Goal: Find specific page/section: Find specific page/section

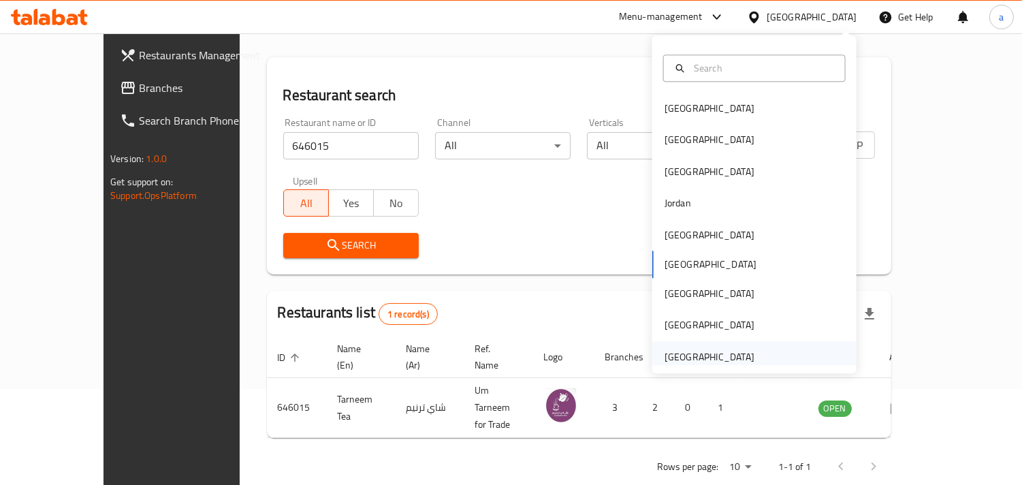
click at [708, 361] on div "[GEOGRAPHIC_DATA]" at bounding box center [710, 356] width 90 height 15
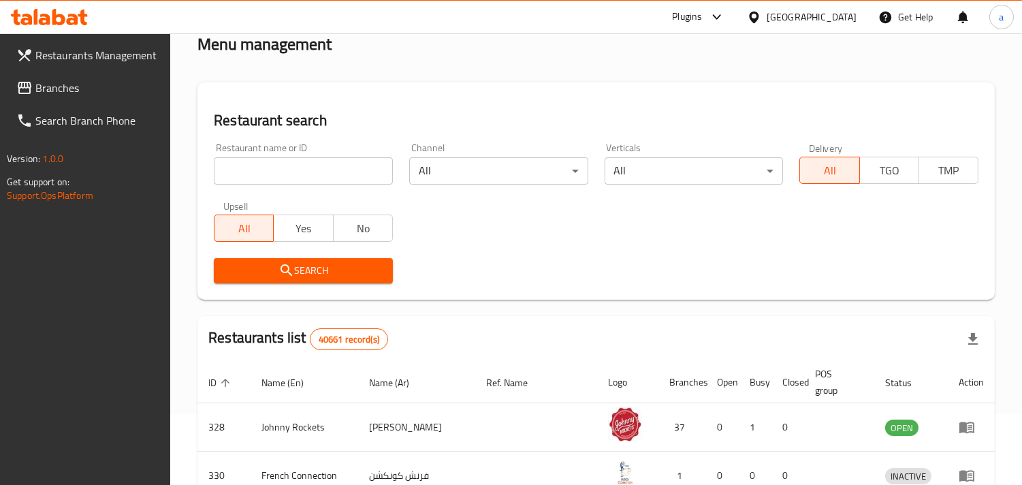
scroll to position [96, 0]
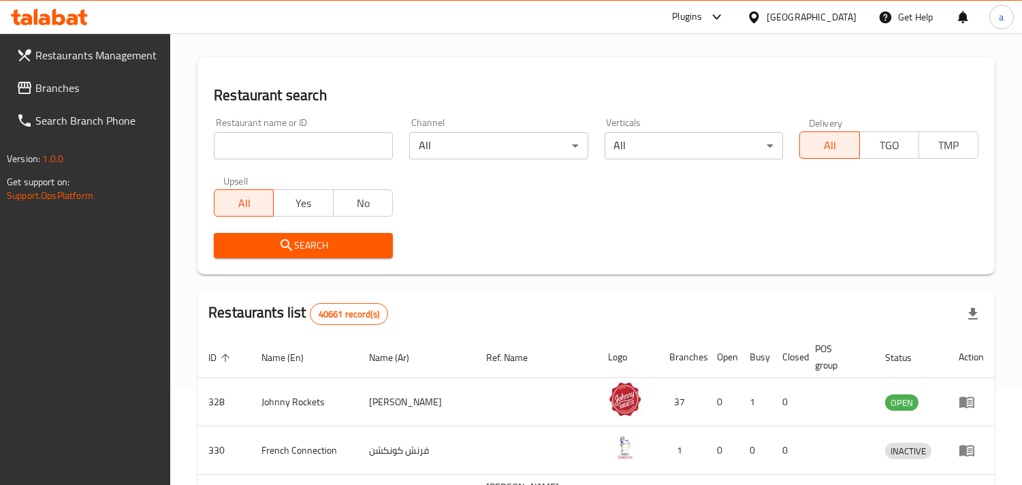
click at [331, 148] on input "search" at bounding box center [303, 145] width 179 height 27
paste input "766931"
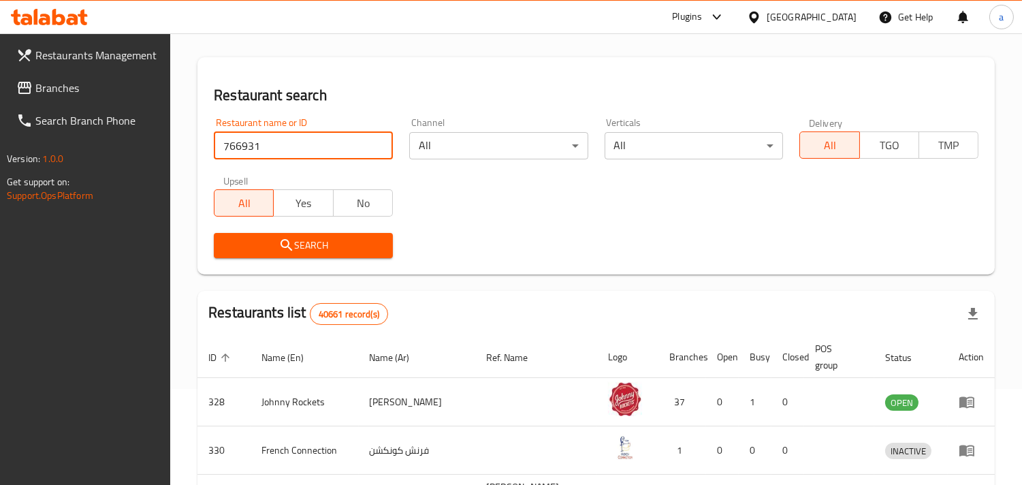
click at [336, 144] on input "766931" at bounding box center [303, 145] width 179 height 27
type input "766931"
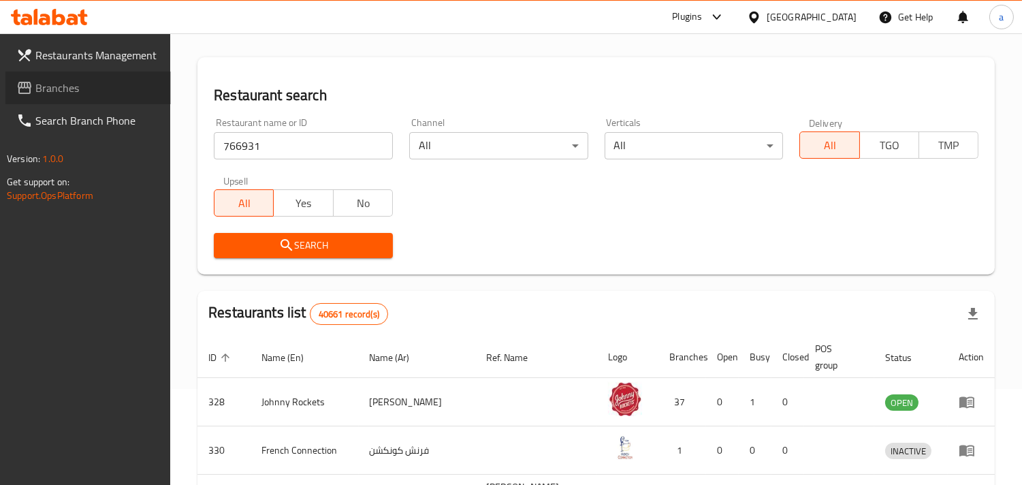
click at [35, 84] on span "Branches" at bounding box center [97, 88] width 125 height 16
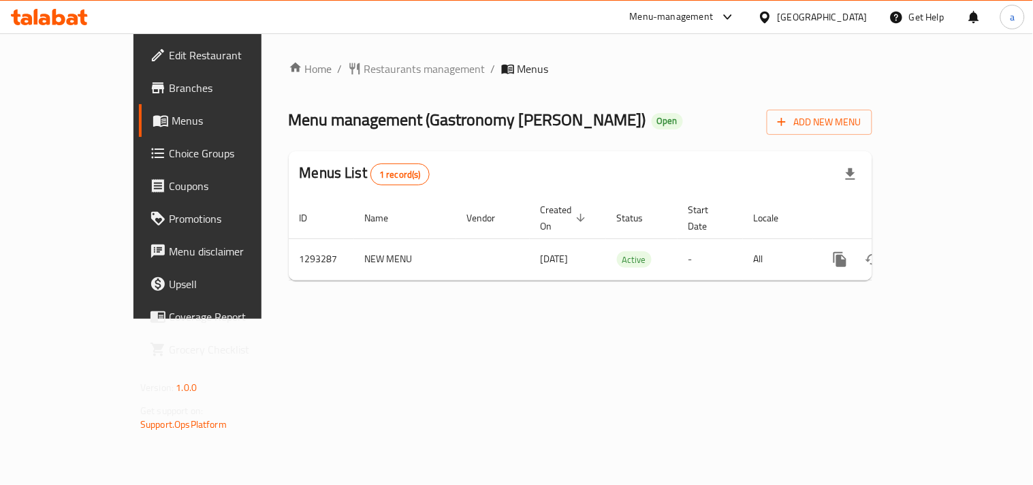
click at [334, 49] on div "Home / Restaurants management / Menus Menu management ( Gastronomy Nasha Kuhnya…" at bounding box center [581, 175] width 638 height 285
click at [364, 71] on span "Restaurants management" at bounding box center [424, 69] width 121 height 16
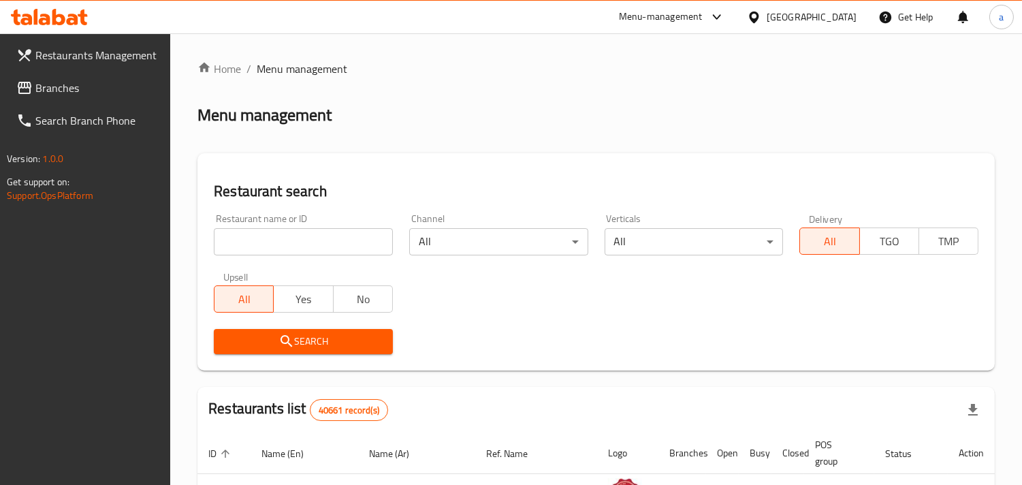
click at [267, 227] on div "Restaurant name or ID Restaurant name or ID" at bounding box center [303, 235] width 179 height 42
click at [268, 234] on input "search" at bounding box center [303, 241] width 179 height 27
paste input "699454"
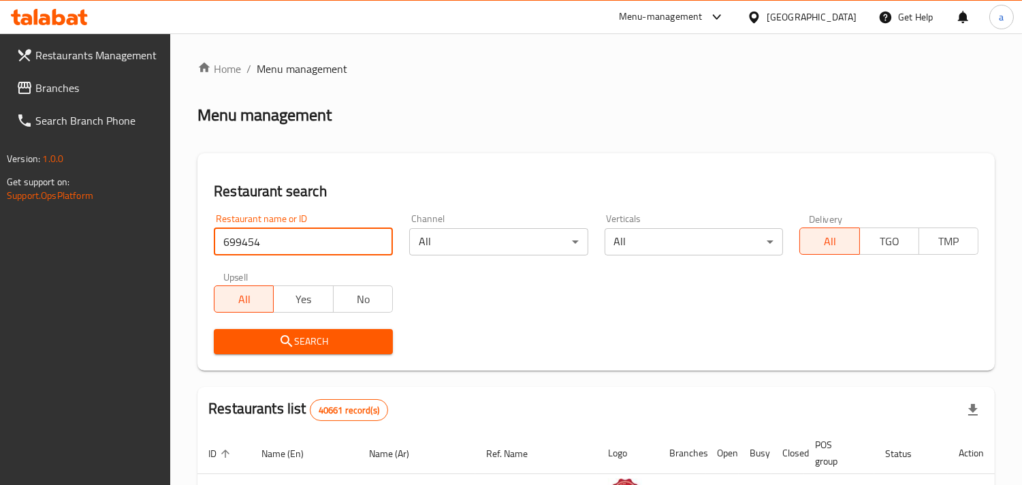
type input "699454"
click button "Search" at bounding box center [303, 341] width 179 height 25
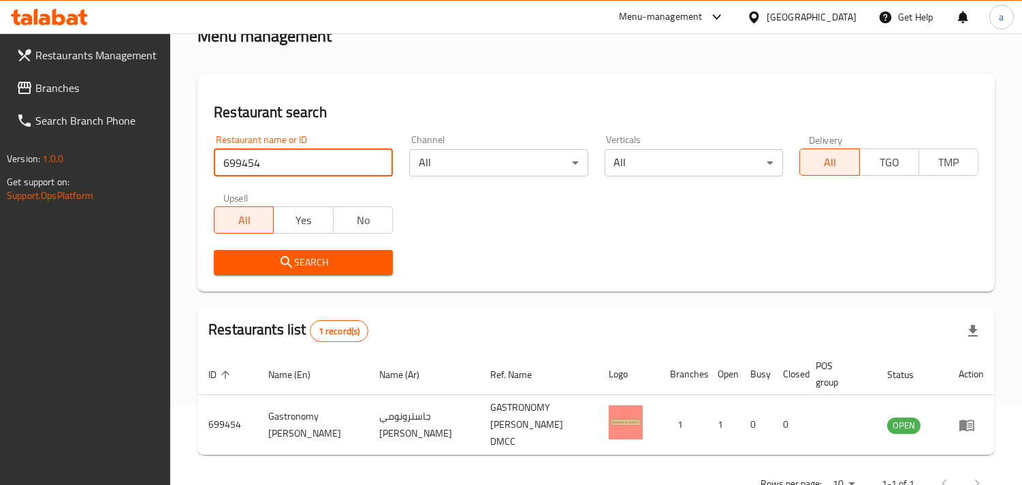
scroll to position [111, 0]
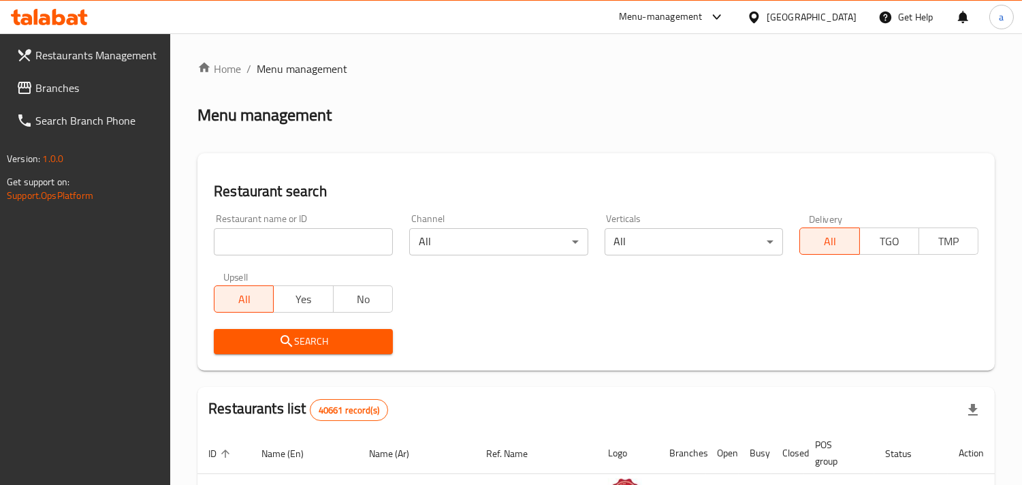
click at [645, 371] on div "Home / Menu management Menu management Restaurant search Restaurant name or ID …" at bounding box center [597, 469] width 798 height 817
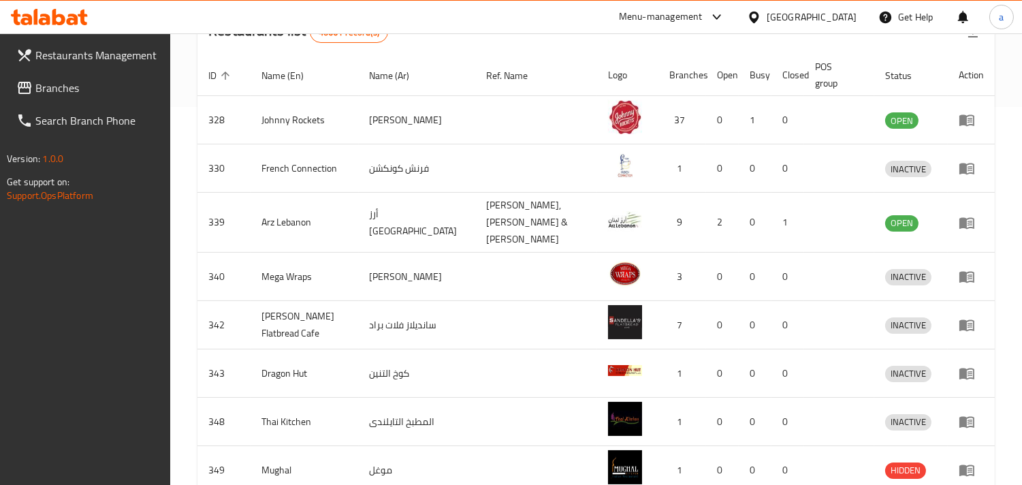
scroll to position [76, 0]
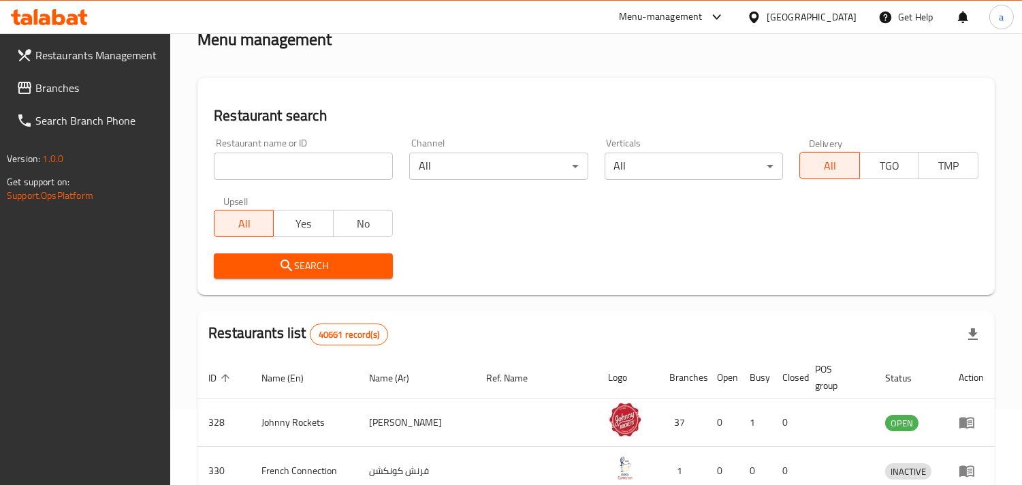
click at [768, 18] on div "[GEOGRAPHIC_DATA]" at bounding box center [812, 17] width 90 height 15
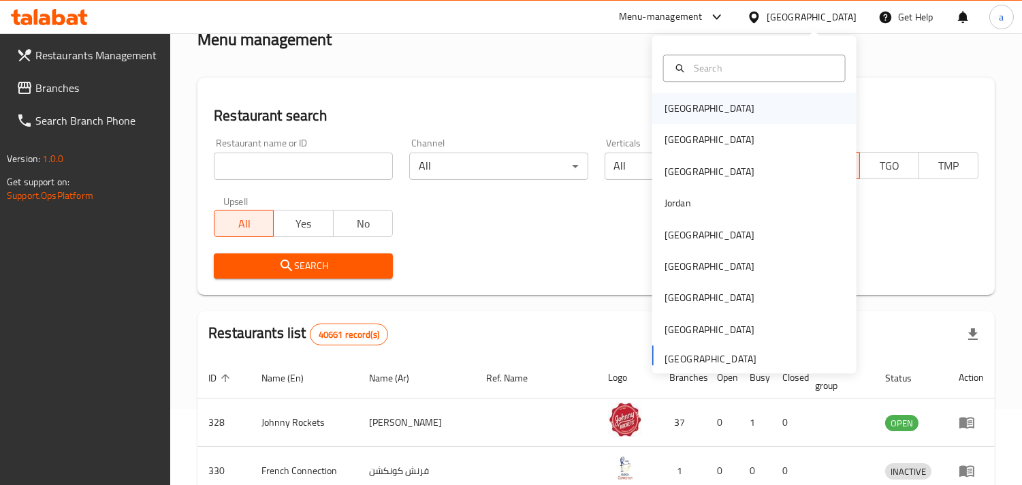
click at [684, 110] on div "Bahrain" at bounding box center [710, 108] width 112 height 31
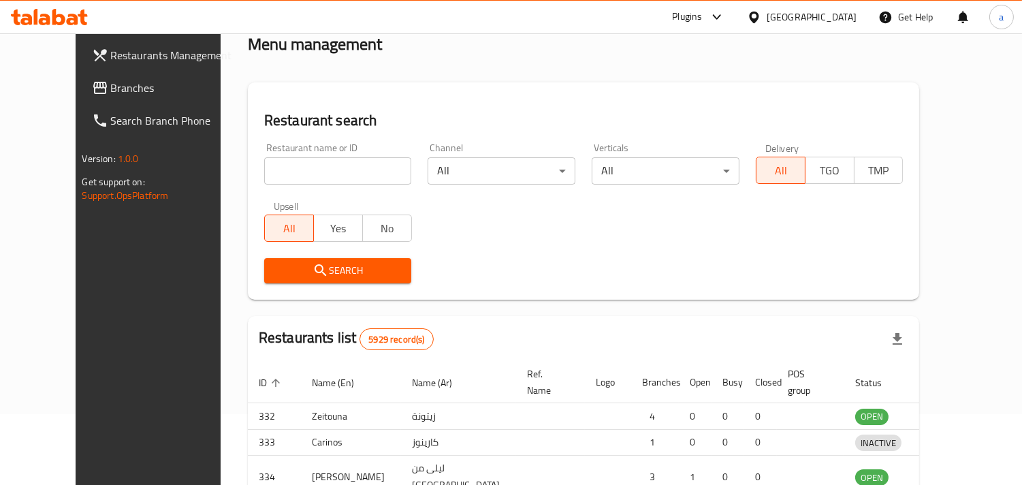
scroll to position [76, 0]
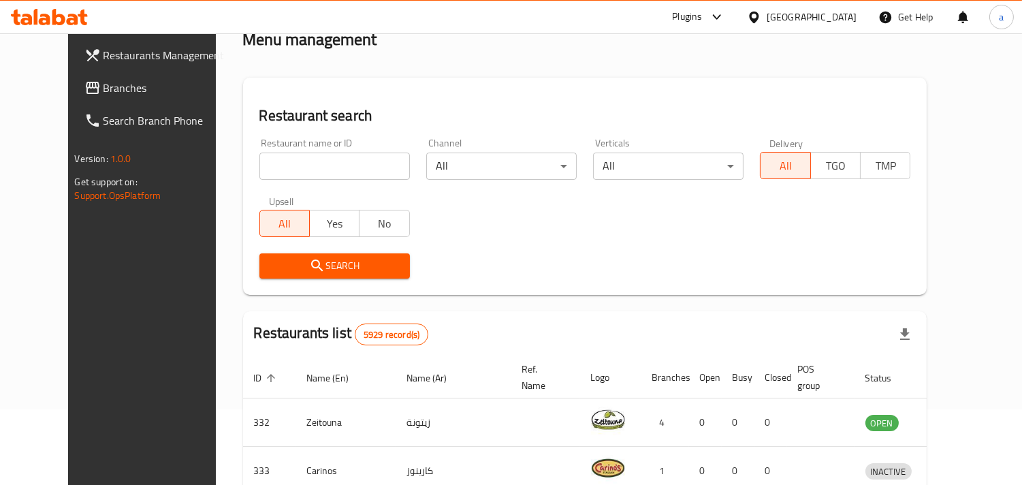
click at [315, 153] on input "search" at bounding box center [334, 166] width 151 height 27
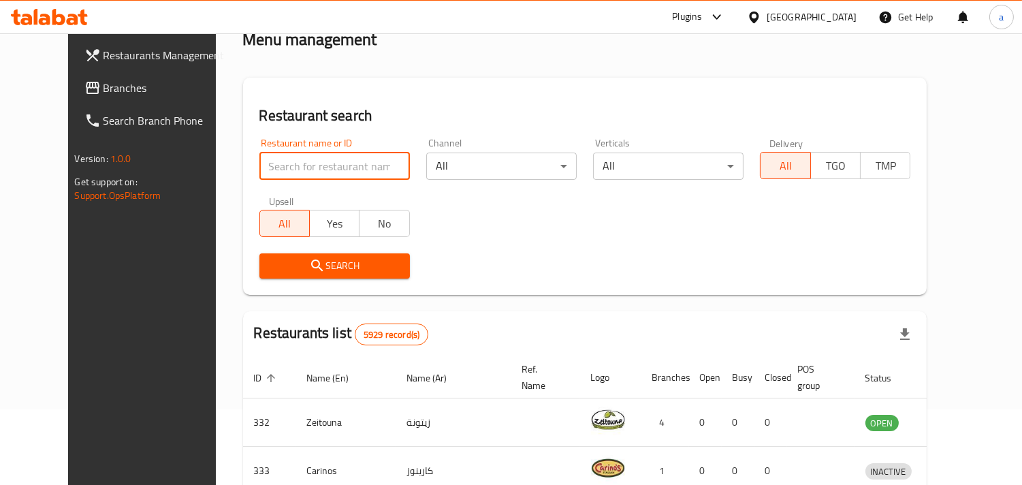
type input "1"
click button "Search" at bounding box center [334, 265] width 151 height 25
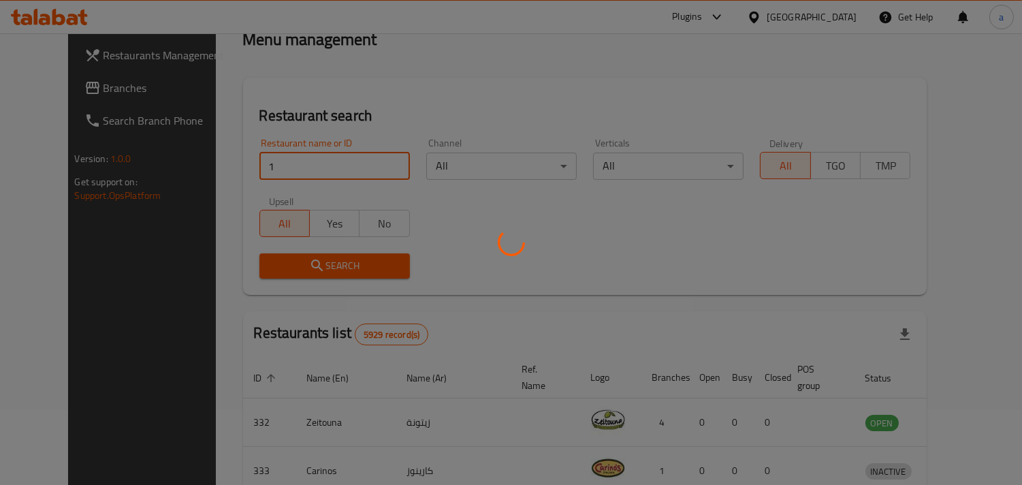
scroll to position [71, 0]
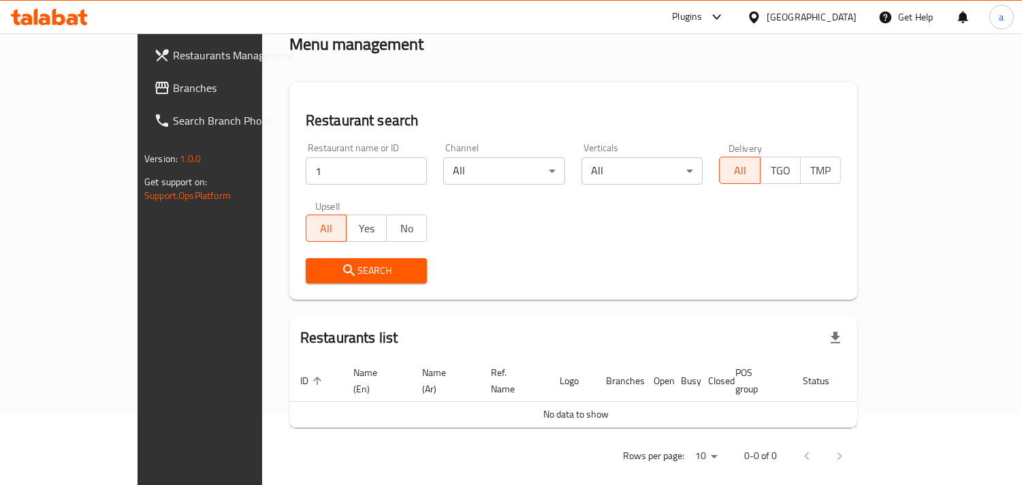
click at [836, 17] on div "Bahrain" at bounding box center [812, 17] width 90 height 15
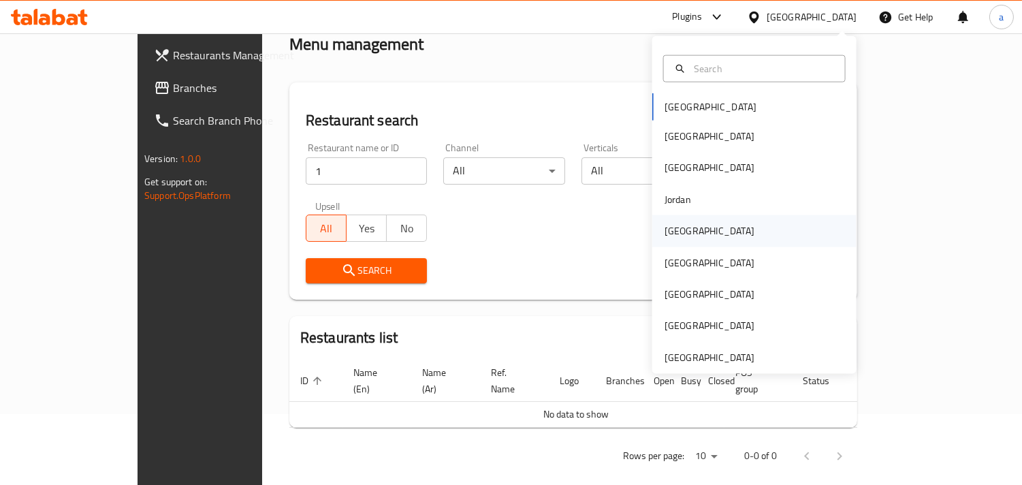
click at [672, 232] on div "Kuwait" at bounding box center [710, 230] width 90 height 15
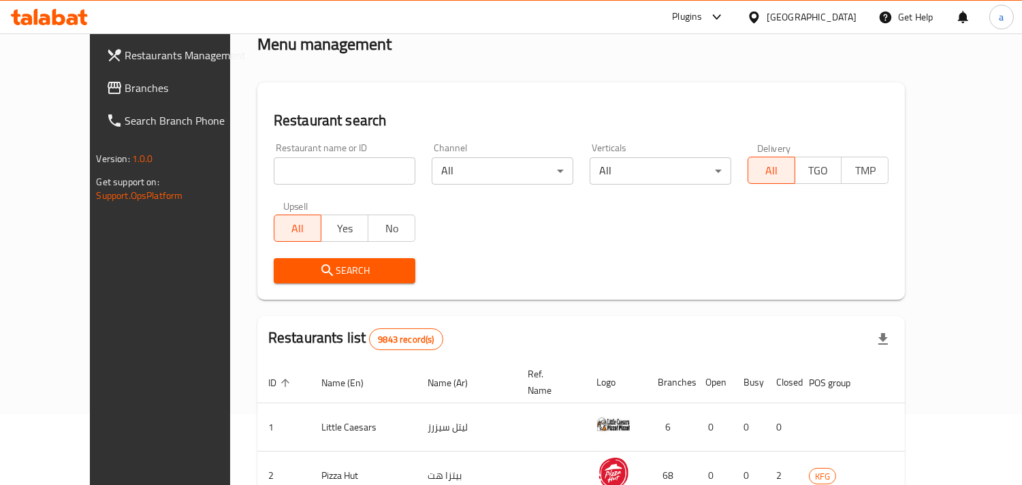
click at [277, 153] on div "Restaurant name or ID Restaurant name or ID" at bounding box center [345, 164] width 142 height 42
click at [284, 177] on input "search" at bounding box center [345, 170] width 142 height 27
type input "1"
click button "Search" at bounding box center [345, 270] width 142 height 25
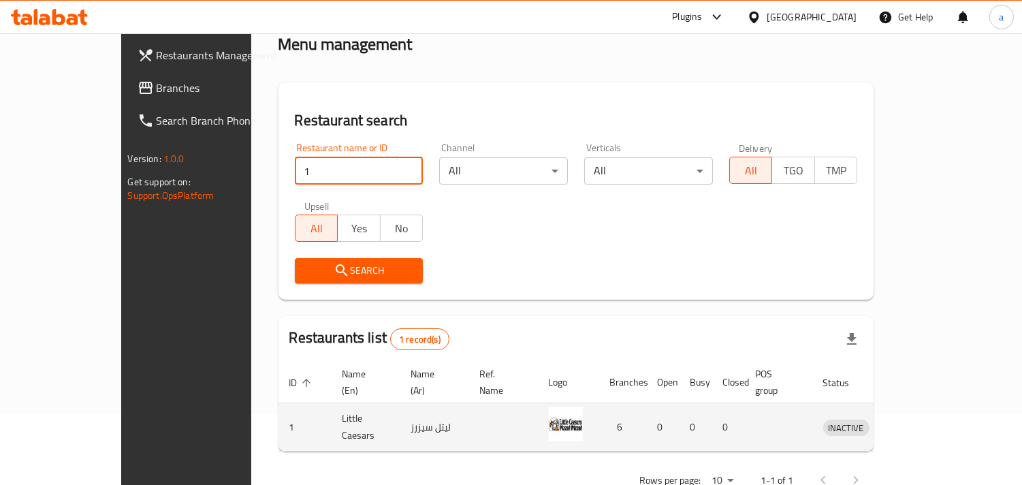
click at [933, 420] on td "enhanced table" at bounding box center [909, 427] width 47 height 48
click at [911, 425] on icon "enhanced table" at bounding box center [908, 427] width 5 height 5
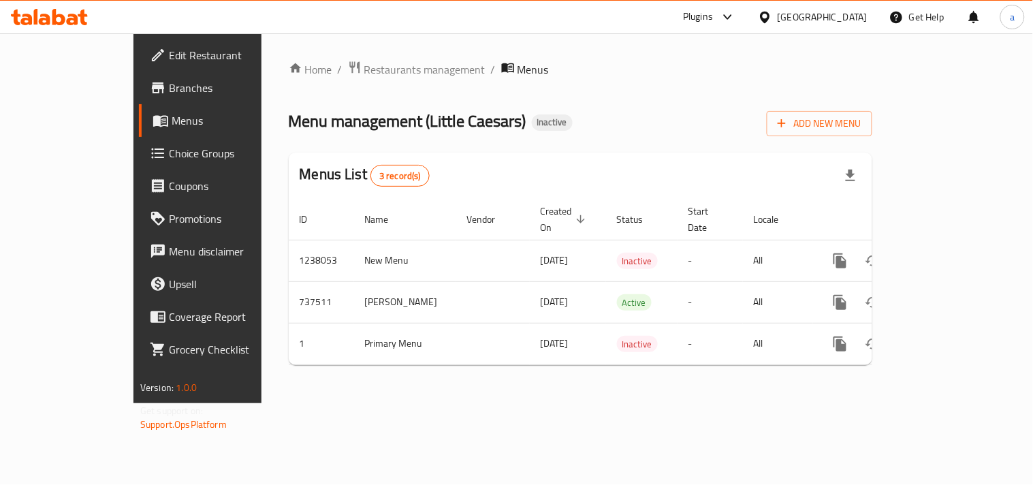
click at [852, 22] on div "Kuwait" at bounding box center [823, 17] width 90 height 15
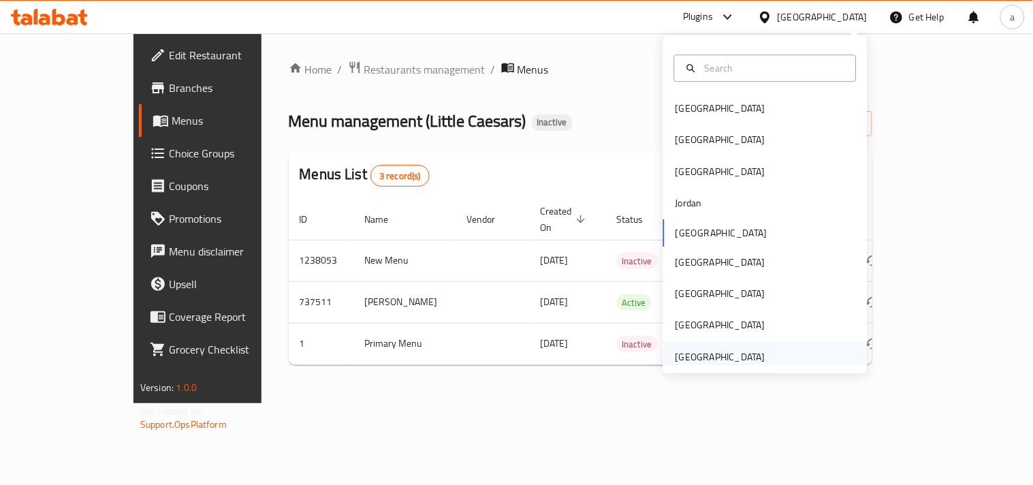
click at [689, 352] on div "[GEOGRAPHIC_DATA]" at bounding box center [721, 356] width 90 height 15
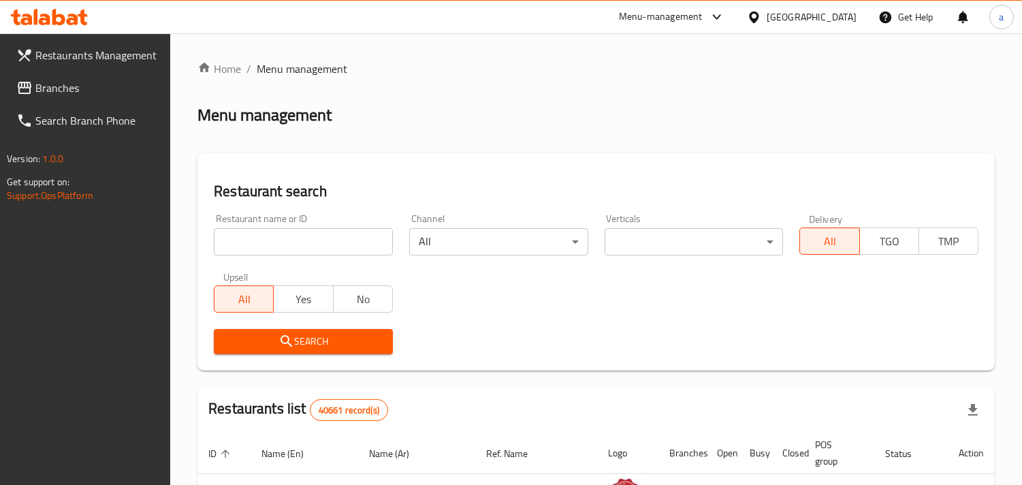
click at [65, 86] on span "Branches" at bounding box center [97, 88] width 125 height 16
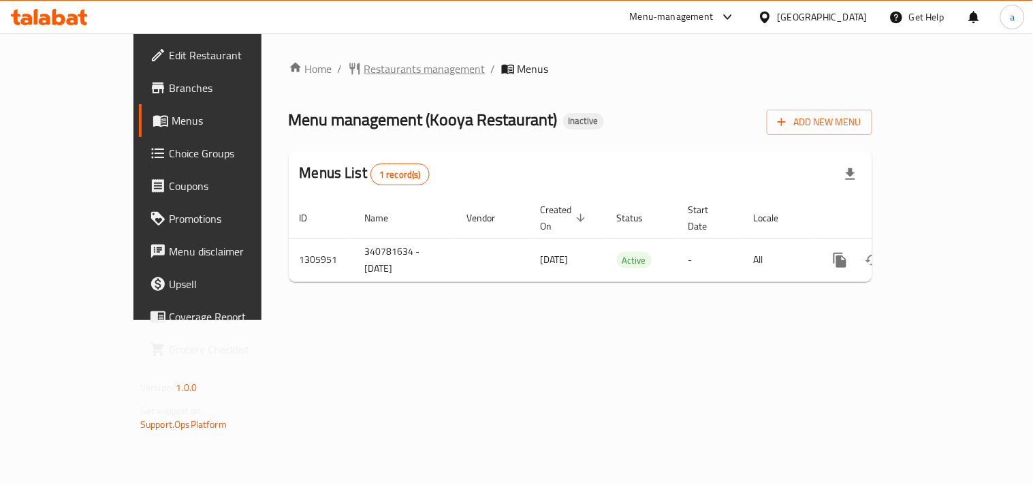
click at [364, 69] on span "Restaurants management" at bounding box center [424, 69] width 121 height 16
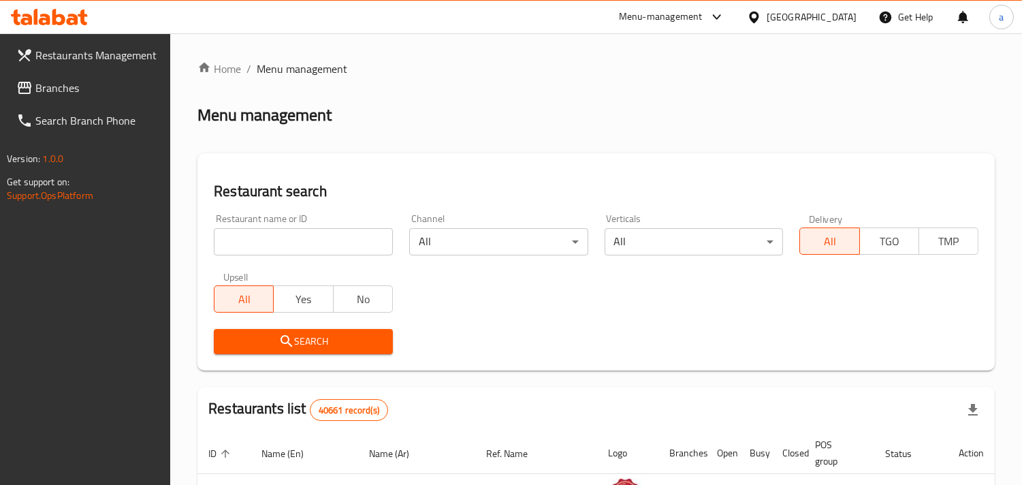
click at [285, 246] on input "search" at bounding box center [303, 241] width 179 height 27
paste input "703918"
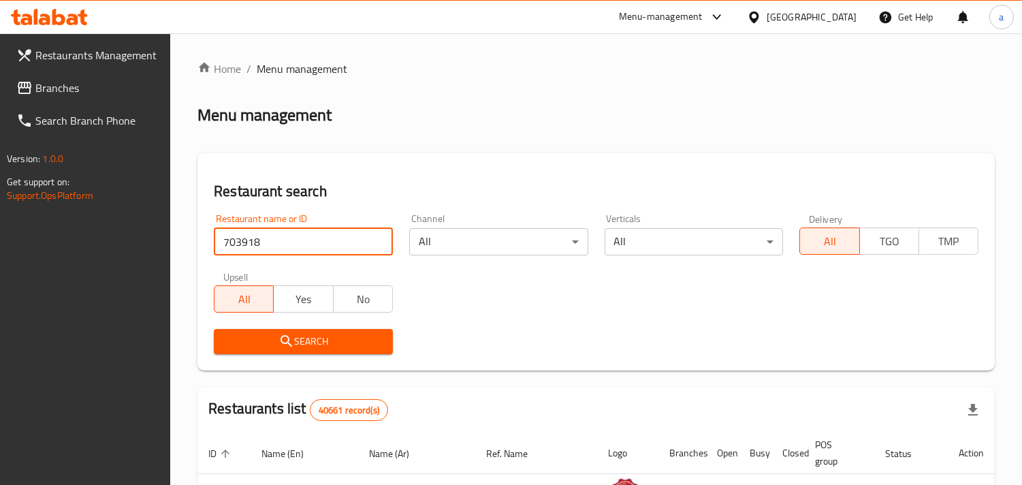
type input "703918"
click button "Search" at bounding box center [303, 341] width 179 height 25
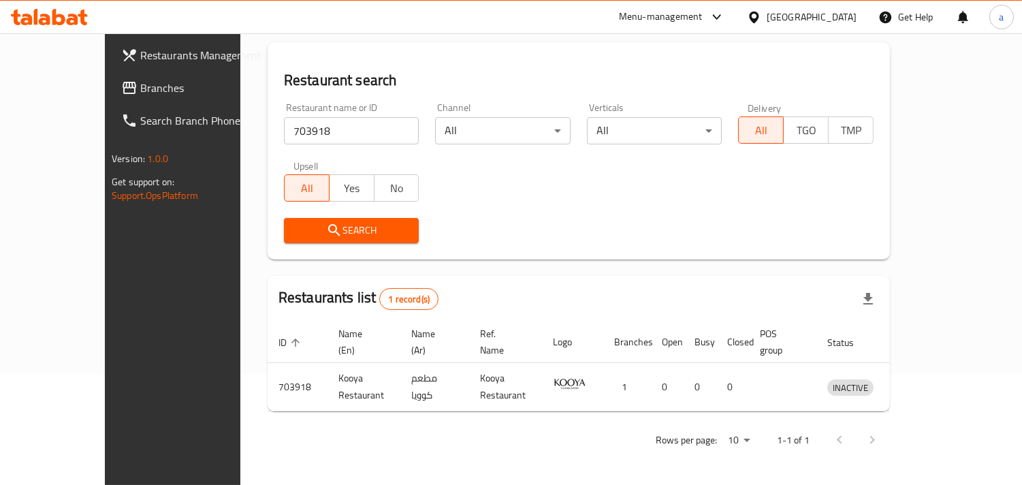
scroll to position [96, 0]
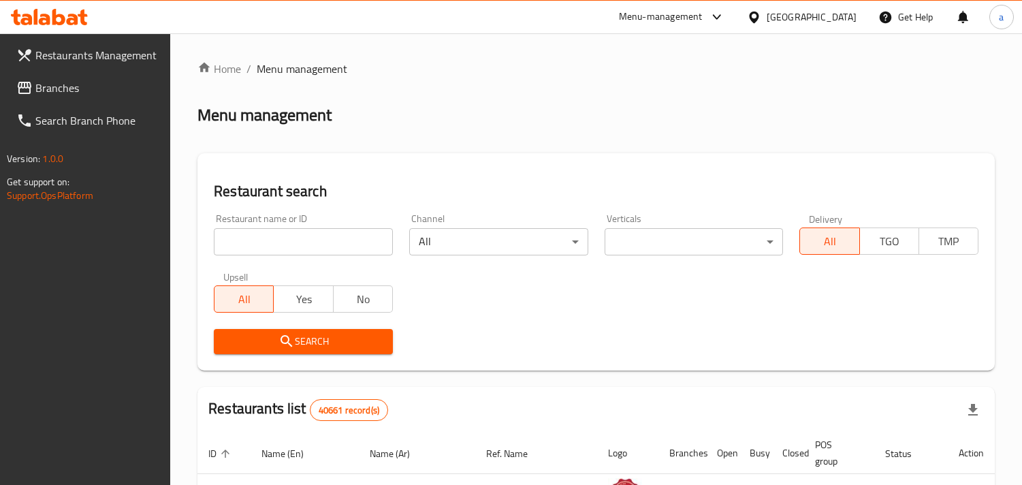
scroll to position [96, 0]
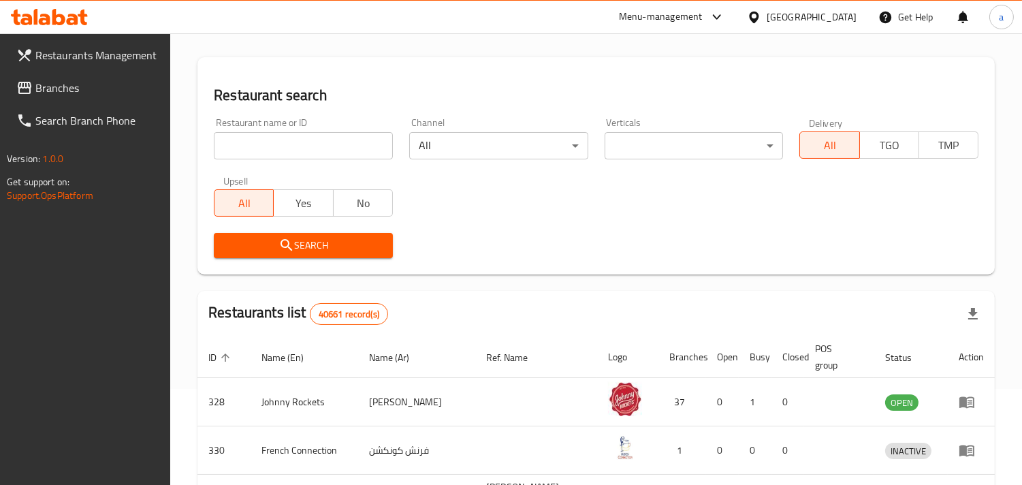
click at [290, 146] on input "search" at bounding box center [303, 145] width 179 height 27
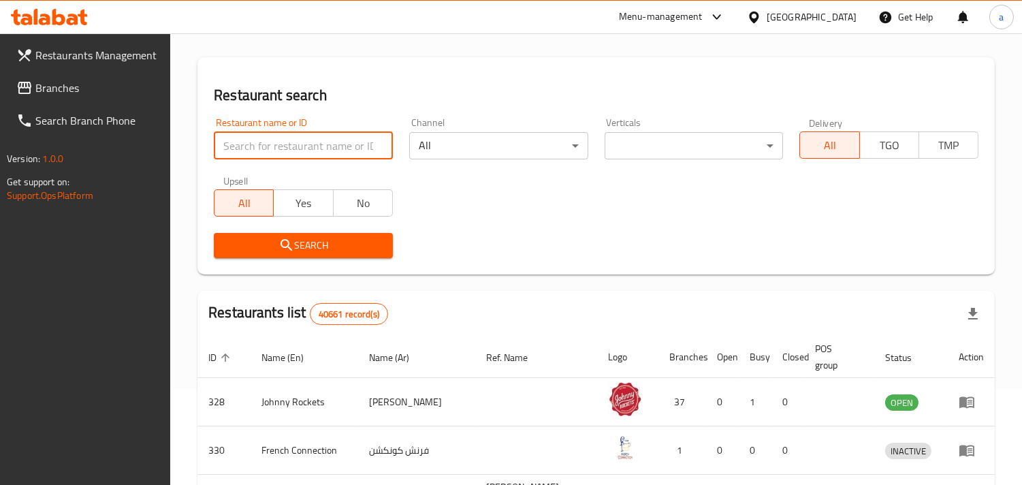
paste input "703918"
type input "703918"
click button "Search" at bounding box center [303, 245] width 179 height 25
